Goal: Task Accomplishment & Management: Manage account settings

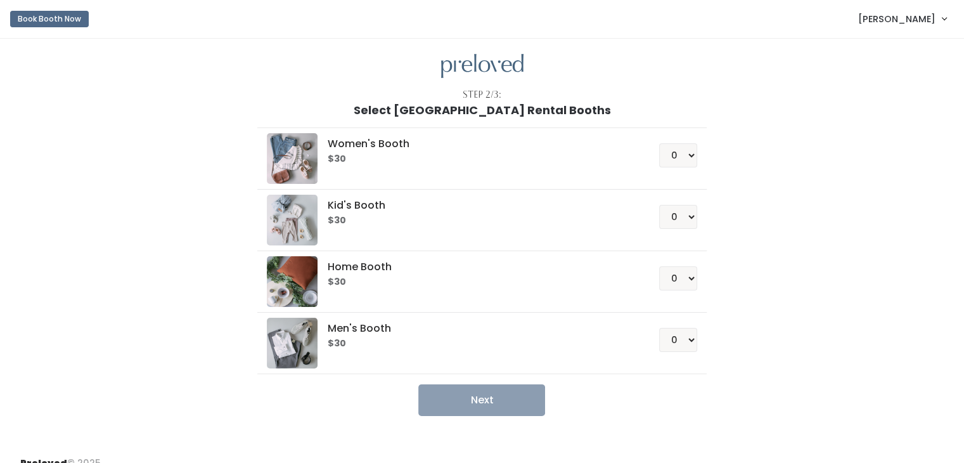
click at [913, 18] on span "[PERSON_NAME]" at bounding box center [896, 19] width 77 height 14
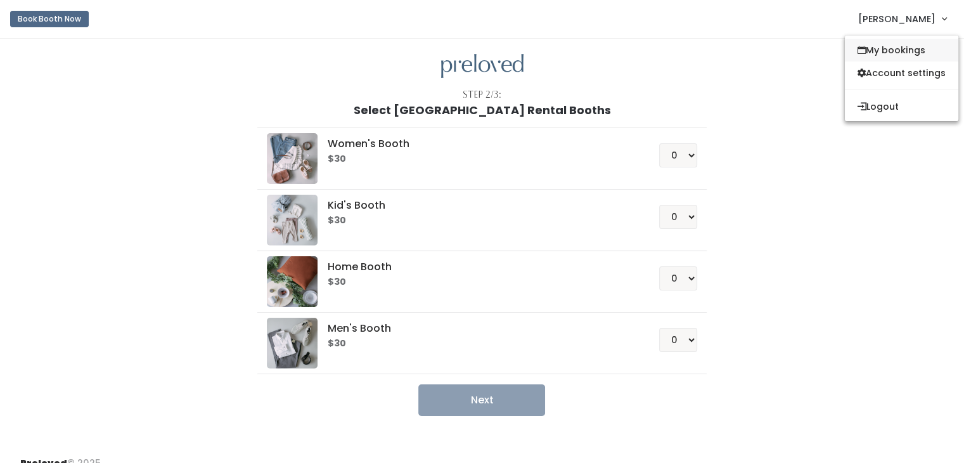
click at [895, 46] on link "My bookings" at bounding box center [901, 50] width 113 height 23
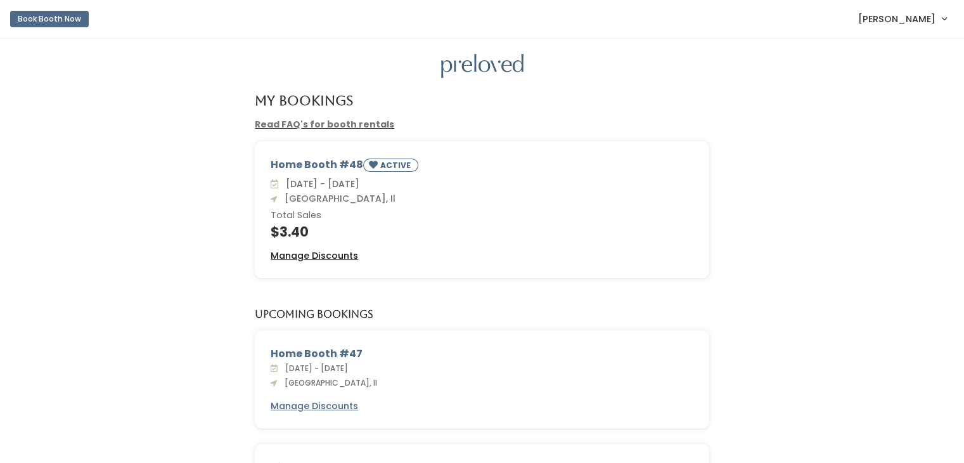
click at [346, 254] on u "Manage Discounts" at bounding box center [314, 255] width 87 height 13
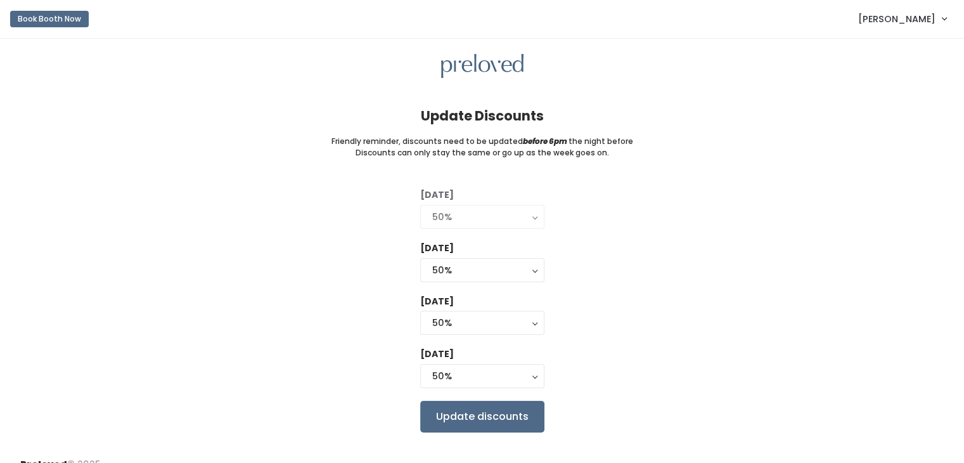
scroll to position [18, 0]
